Goal: Find specific page/section

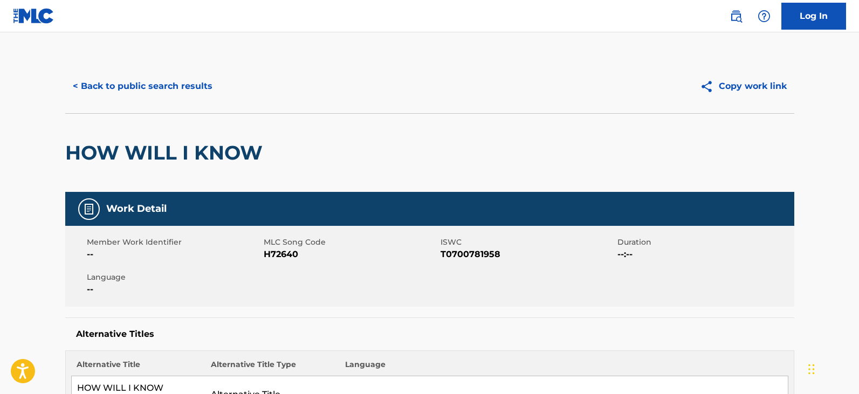
click at [128, 90] on button "< Back to public search results" at bounding box center [142, 86] width 155 height 27
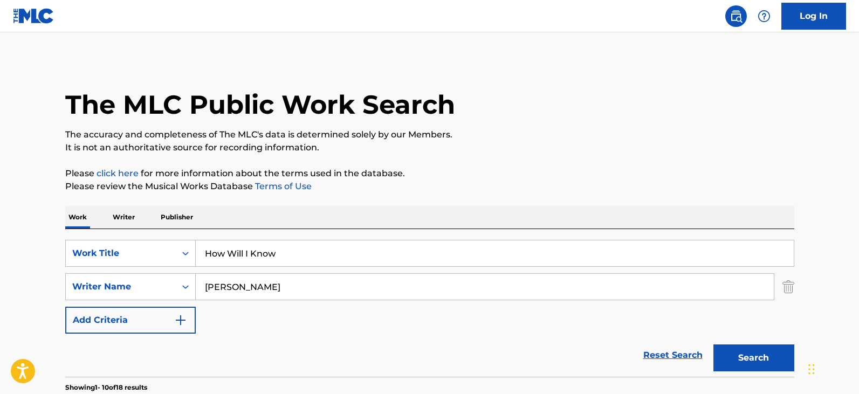
click at [281, 252] on input "How Will I Know" at bounding box center [495, 253] width 598 height 26
paste input "Still ("
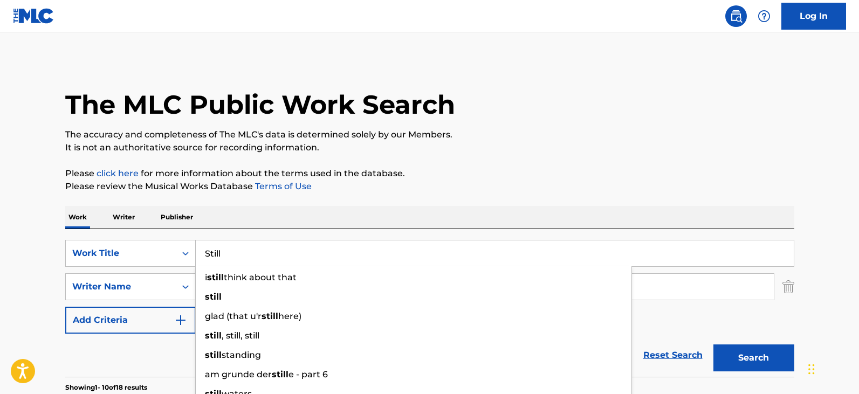
type input "Still"
drag, startPoint x: 684, startPoint y: 326, endPoint x: 535, endPoint y: 303, distance: 150.5
click at [676, 323] on div "SearchWithCriteriad501317e-25cc-412a-a008-ada07fc68ebc Work Title Still i still…" at bounding box center [429, 287] width 729 height 94
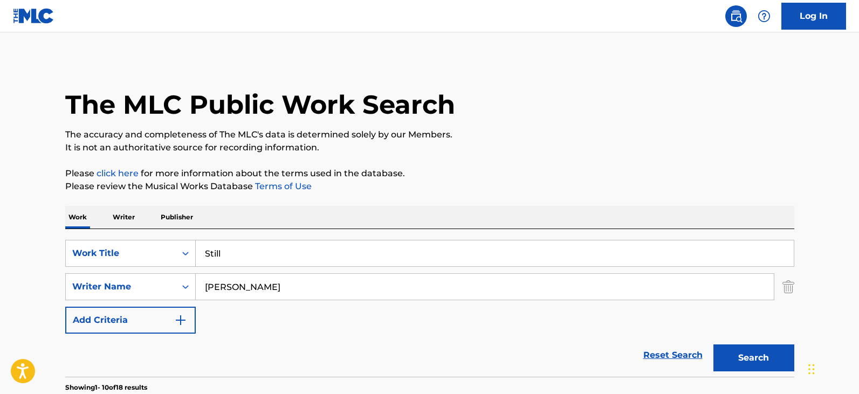
click at [463, 281] on input "[PERSON_NAME]" at bounding box center [485, 287] width 578 height 26
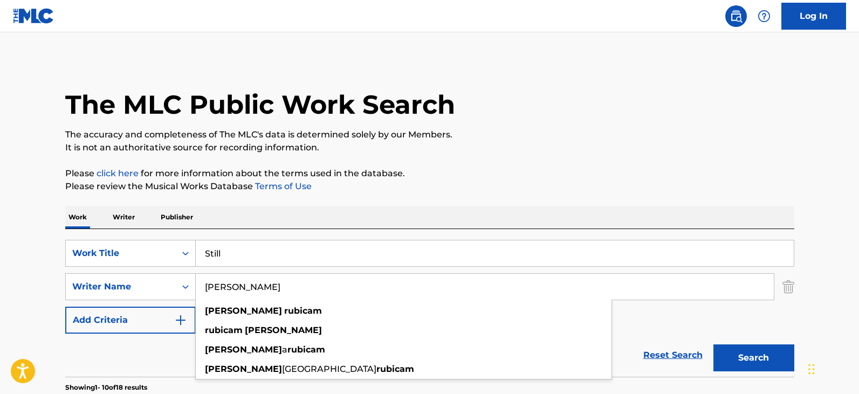
click at [463, 281] on input "[PERSON_NAME]" at bounding box center [485, 287] width 578 height 26
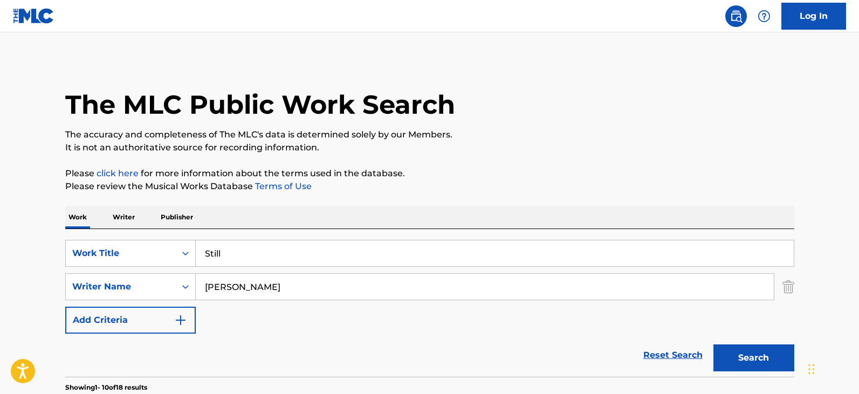
type input "[PERSON_NAME]"
drag, startPoint x: 735, startPoint y: 352, endPoint x: 712, endPoint y: 326, distance: 34.3
click at [736, 352] on button "Search" at bounding box center [753, 358] width 81 height 27
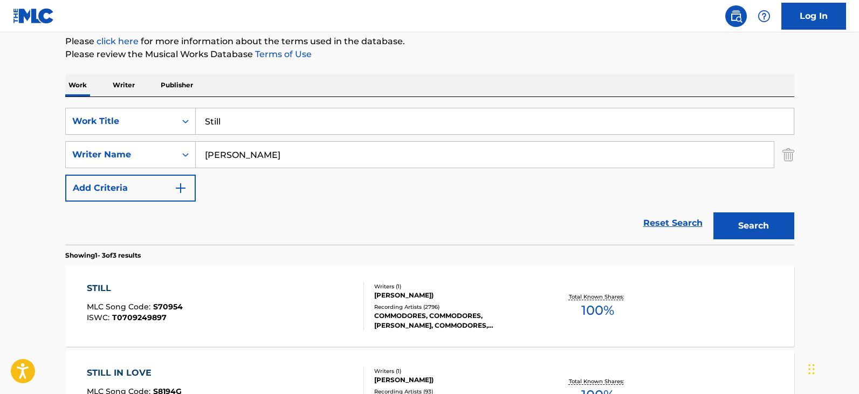
scroll to position [163, 0]
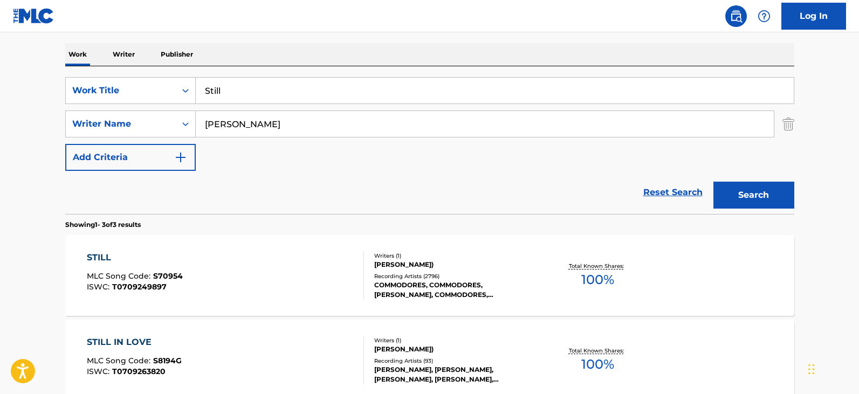
click at [322, 271] on div "STILL MLC Song Code : S70954 ISWC : T0709249897" at bounding box center [225, 275] width 277 height 49
